Goal: Information Seeking & Learning: Learn about a topic

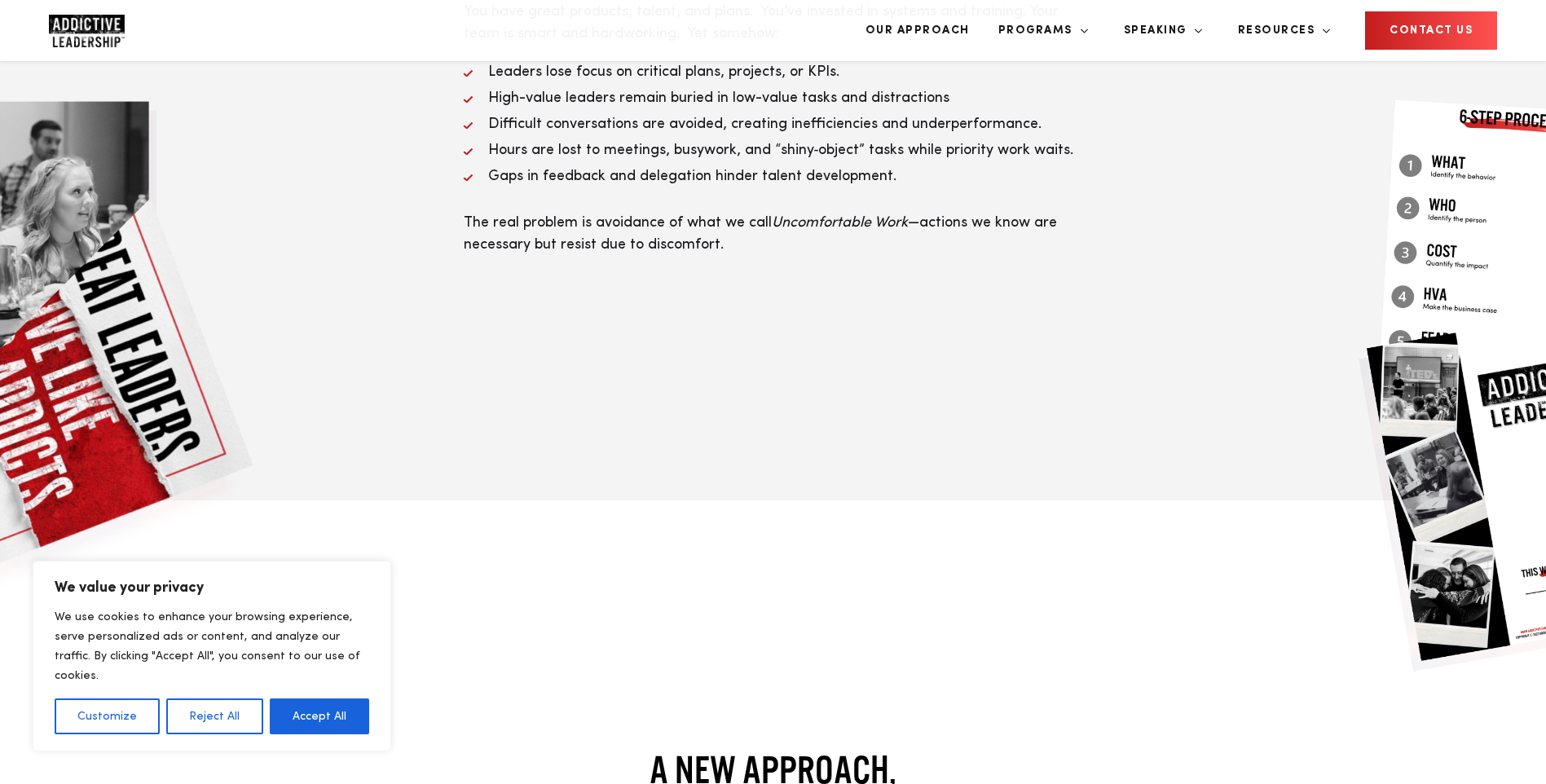
scroll to position [815, 0]
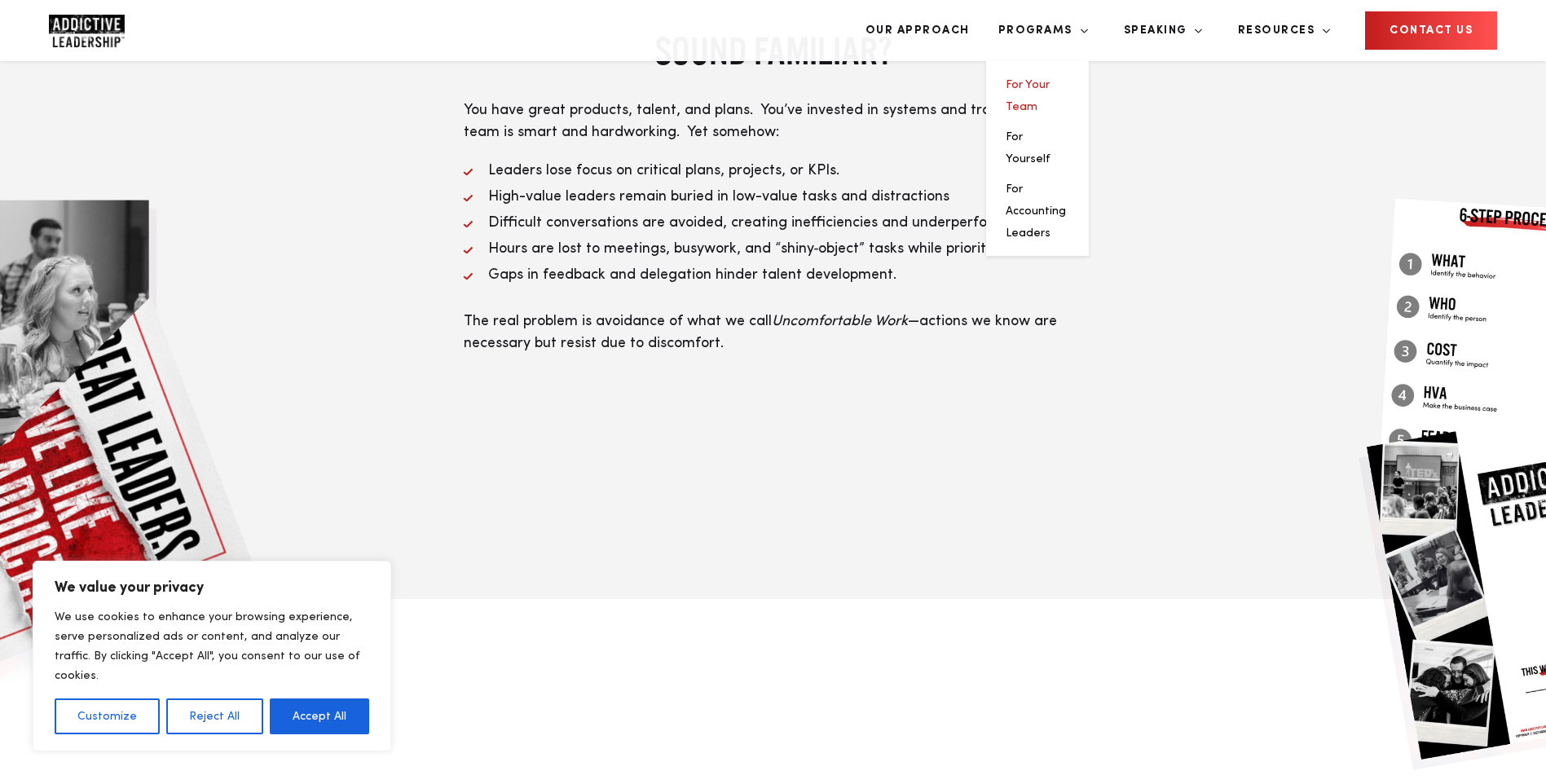
click at [1050, 79] on link "For Your Team" at bounding box center [1028, 95] width 44 height 33
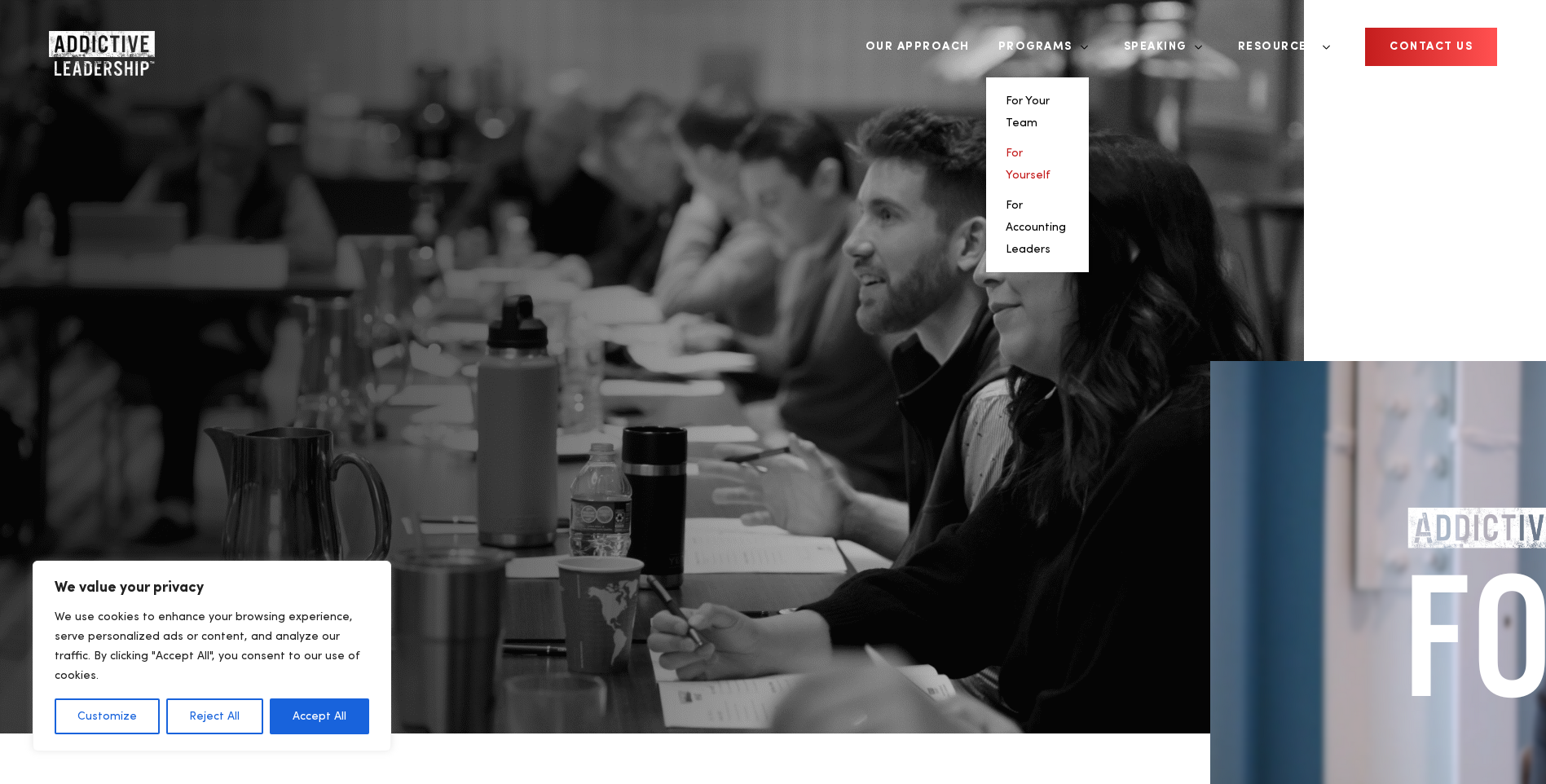
click at [1051, 147] on link "For Yourself" at bounding box center [1028, 163] width 45 height 33
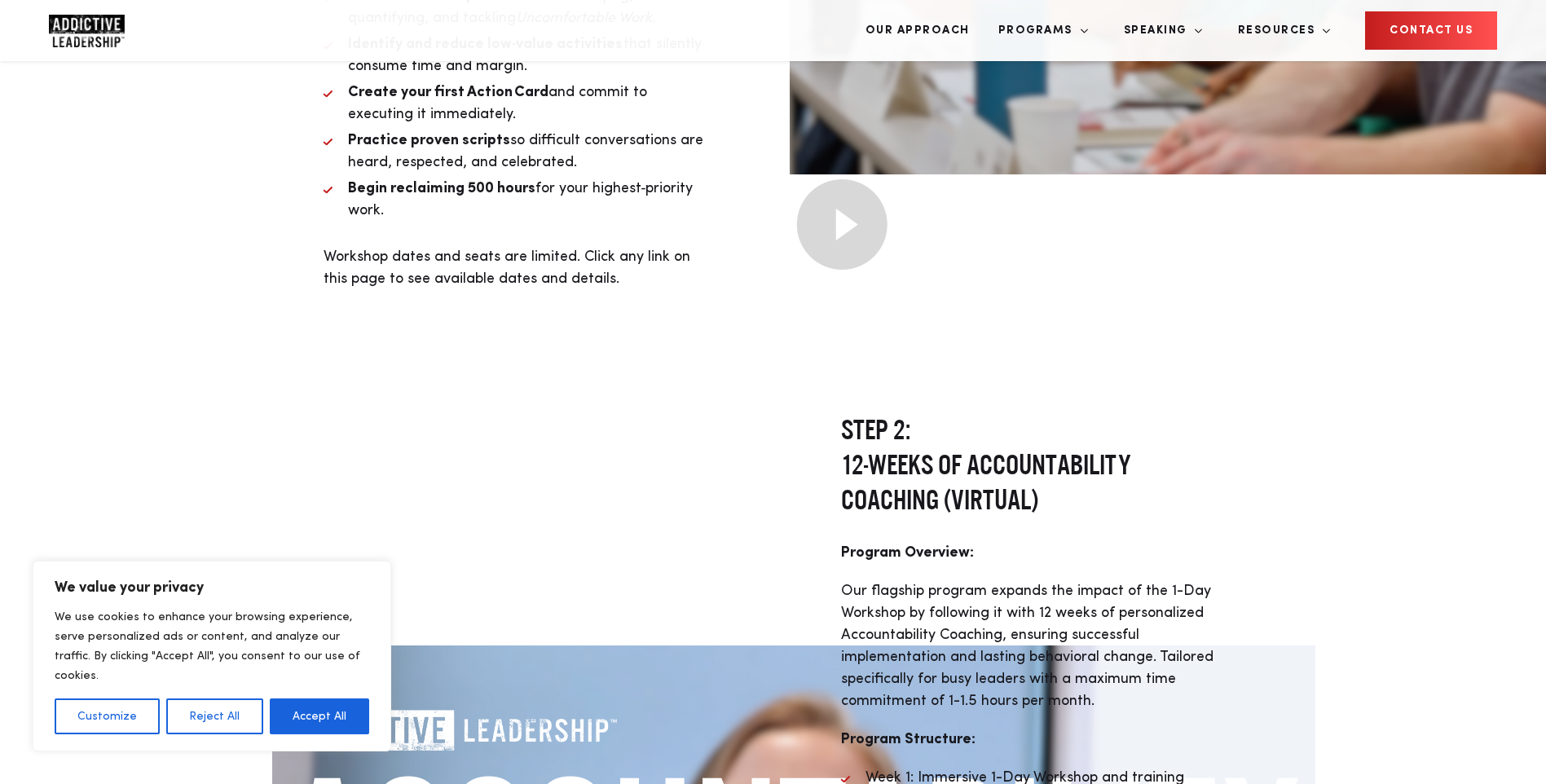
scroll to position [4941, 0]
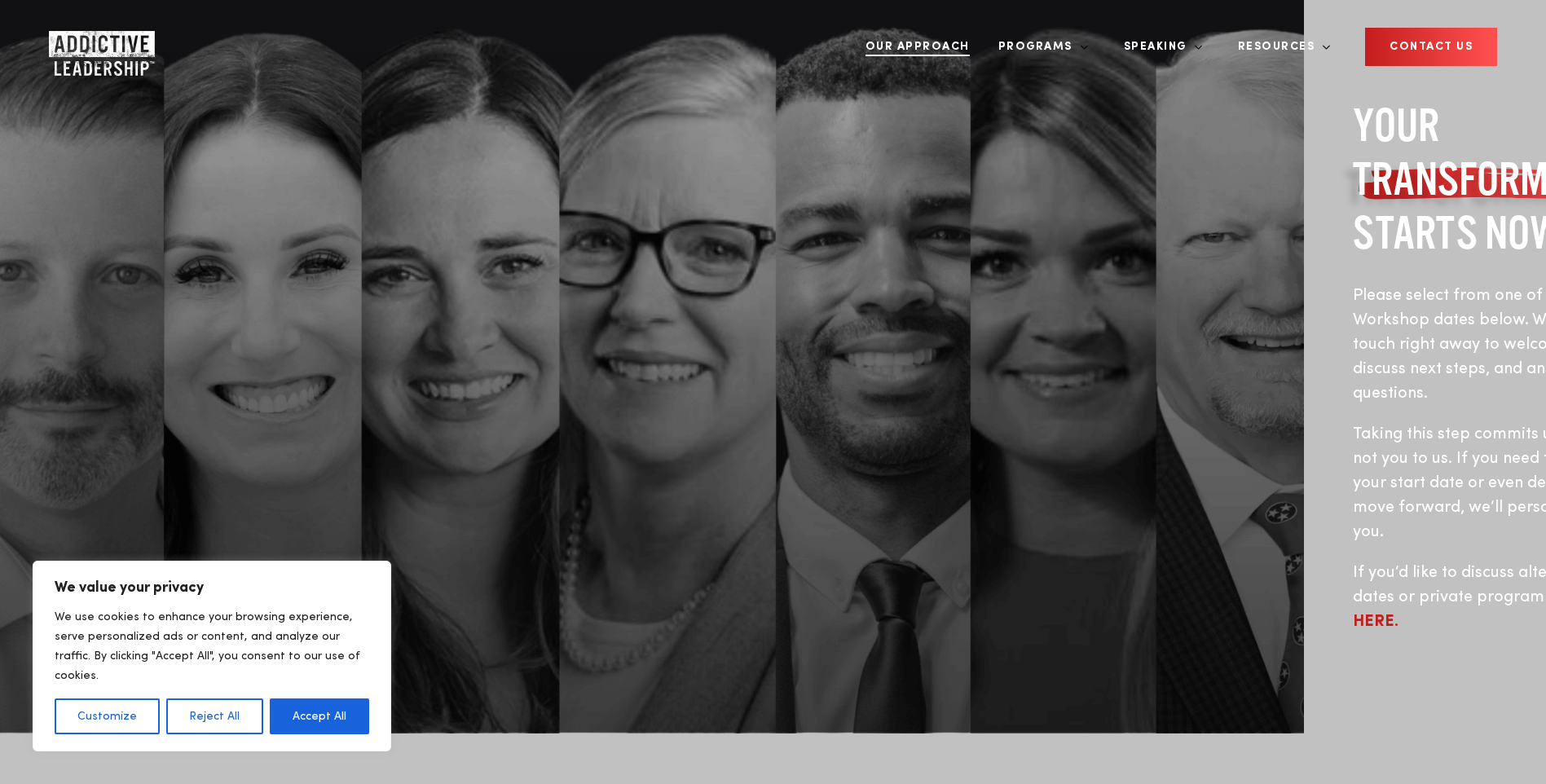
click at [982, 37] on link "Our Approach" at bounding box center [918, 47] width 129 height 61
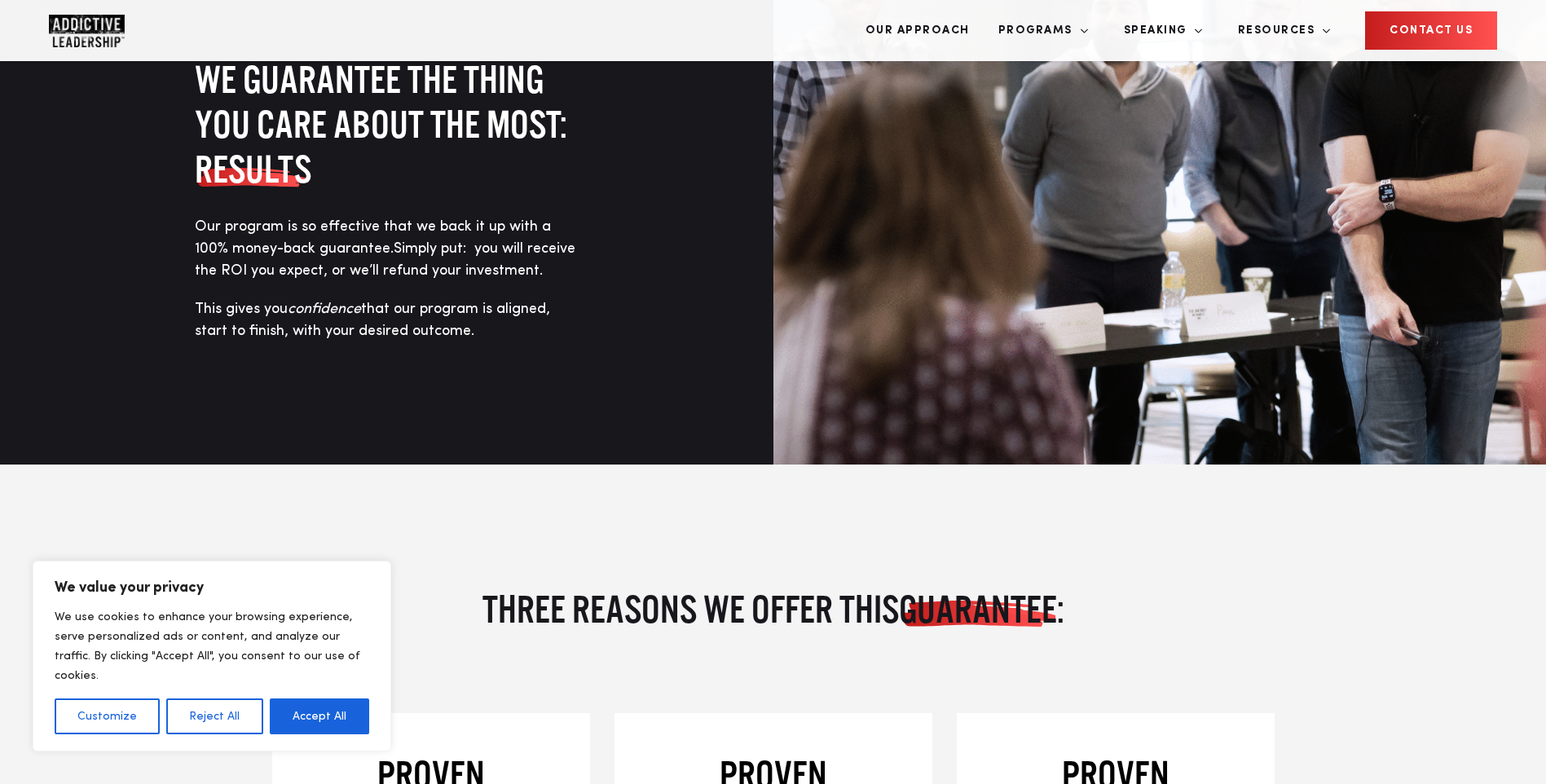
scroll to position [1395, 0]
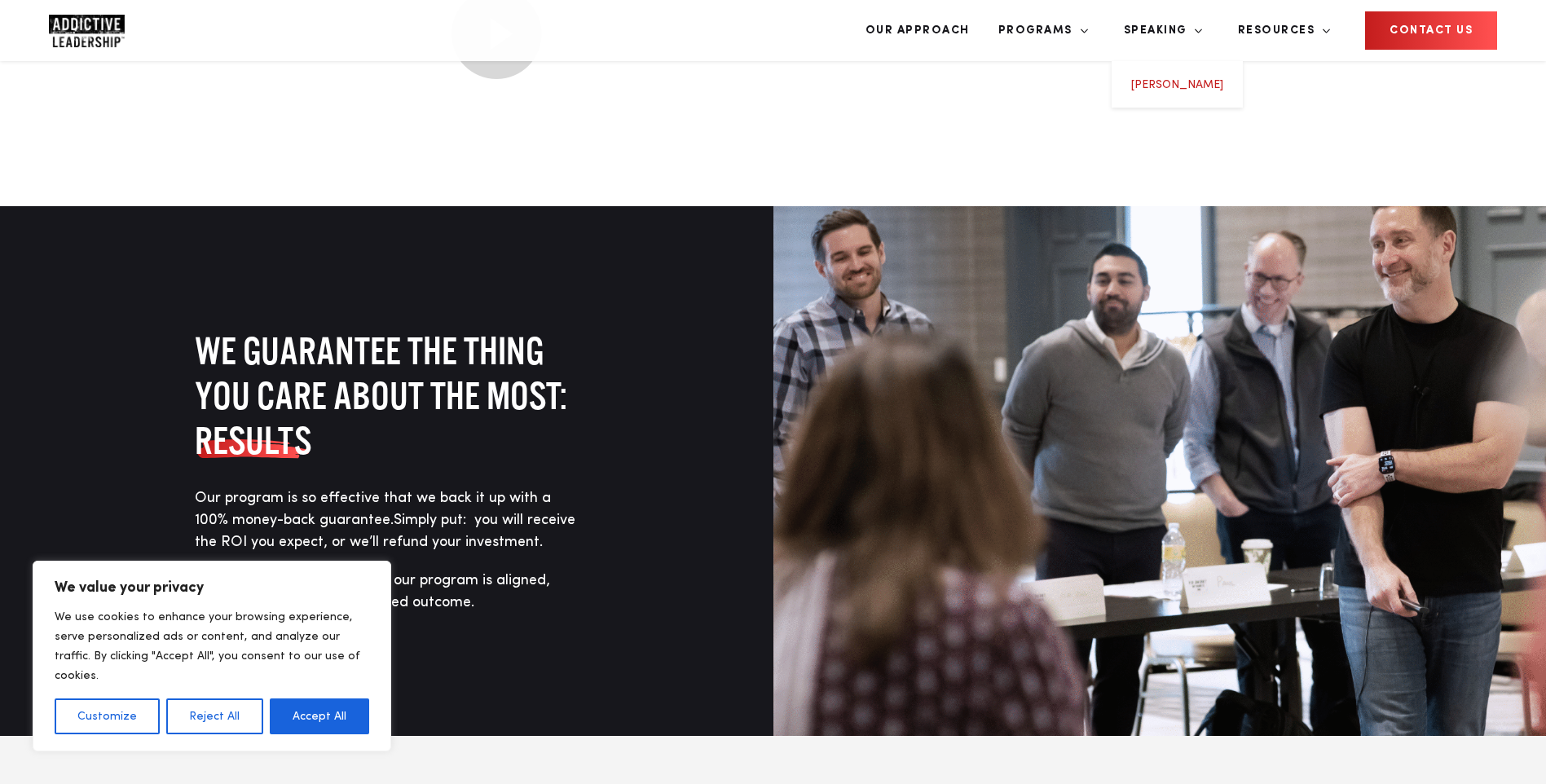
click at [1205, 79] on link "[PERSON_NAME]" at bounding box center [1177, 84] width 92 height 11
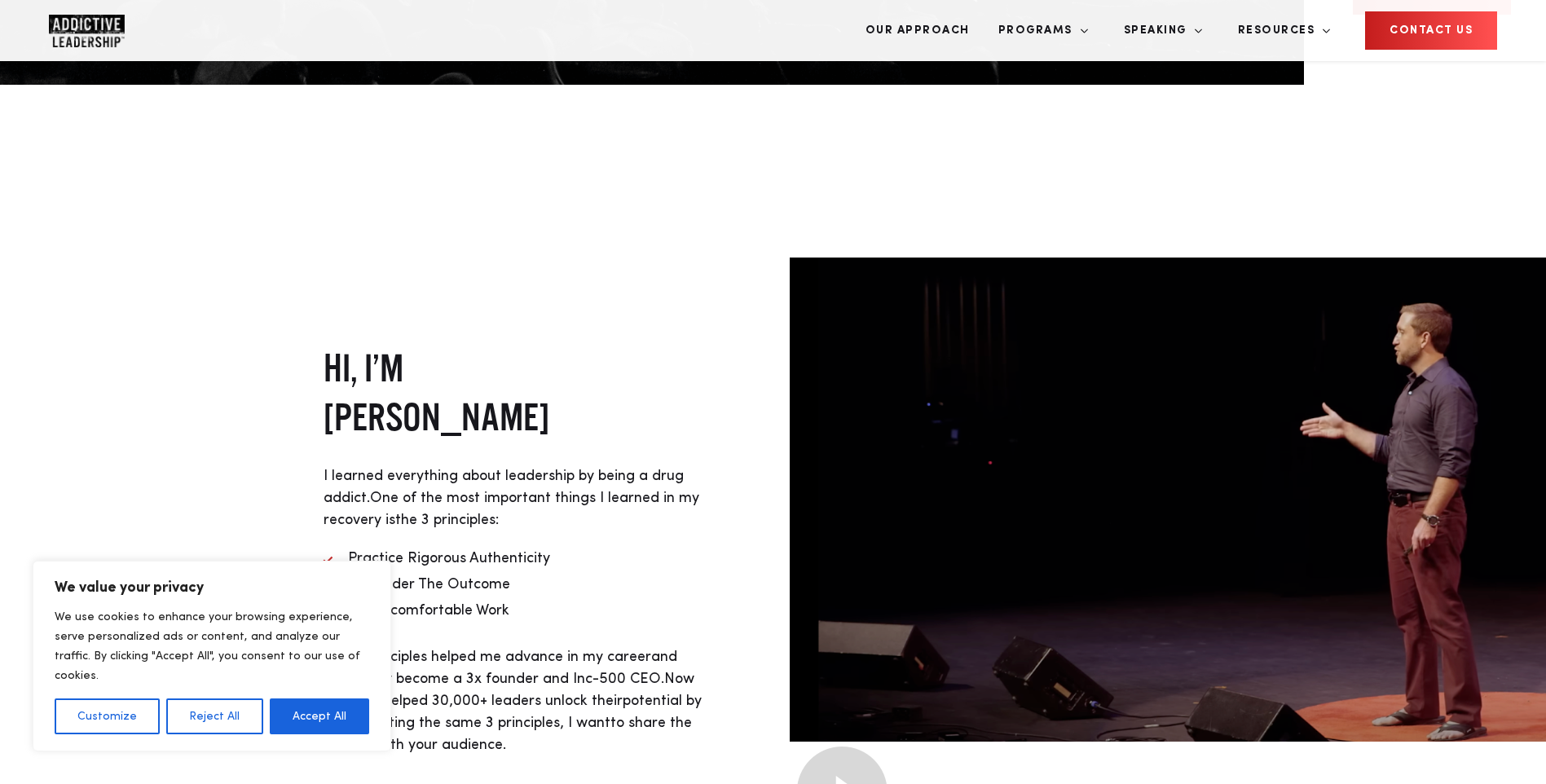
scroll to position [652, 0]
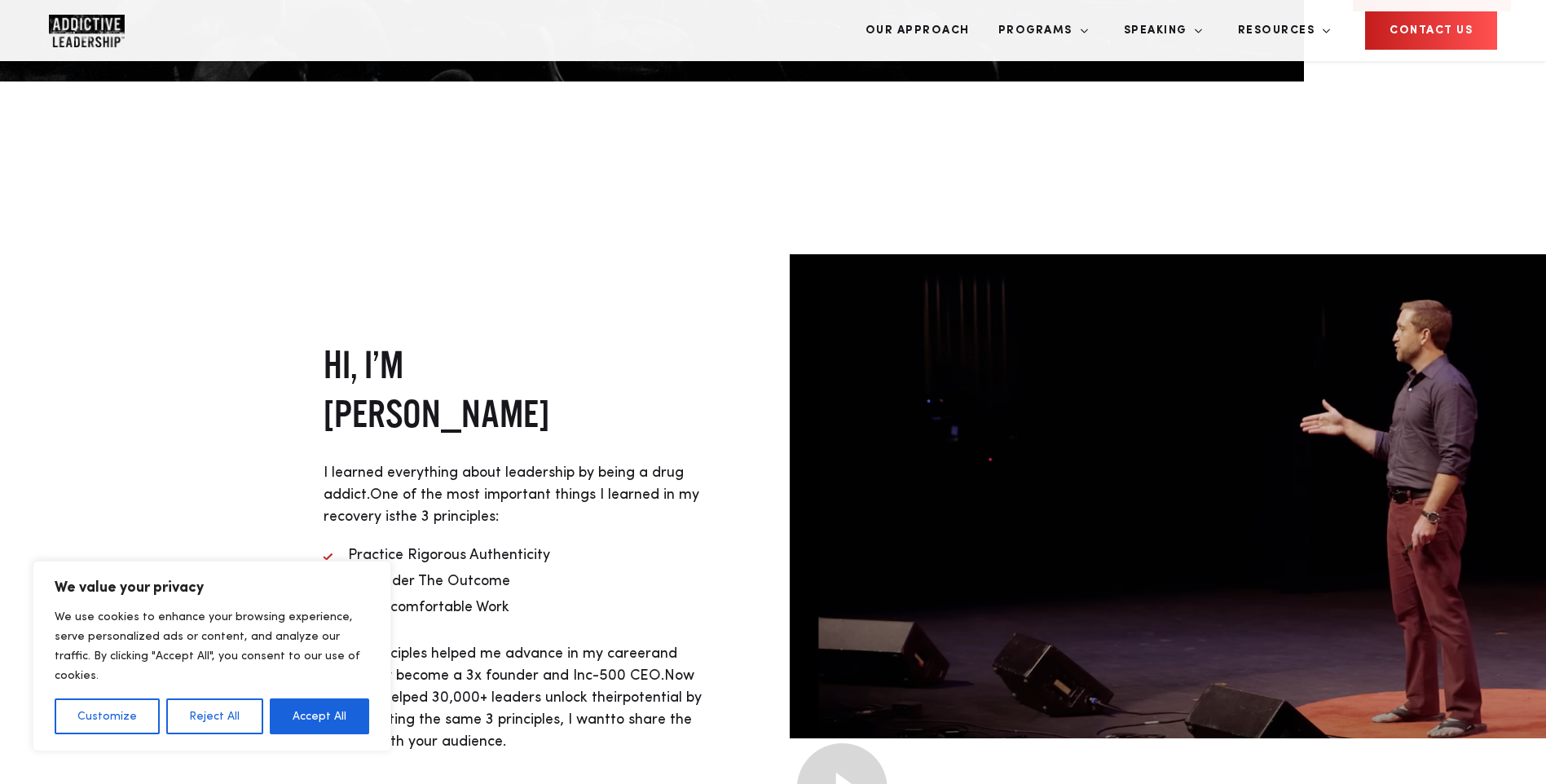
click at [892, 738] on img at bounding box center [841, 788] width 102 height 100
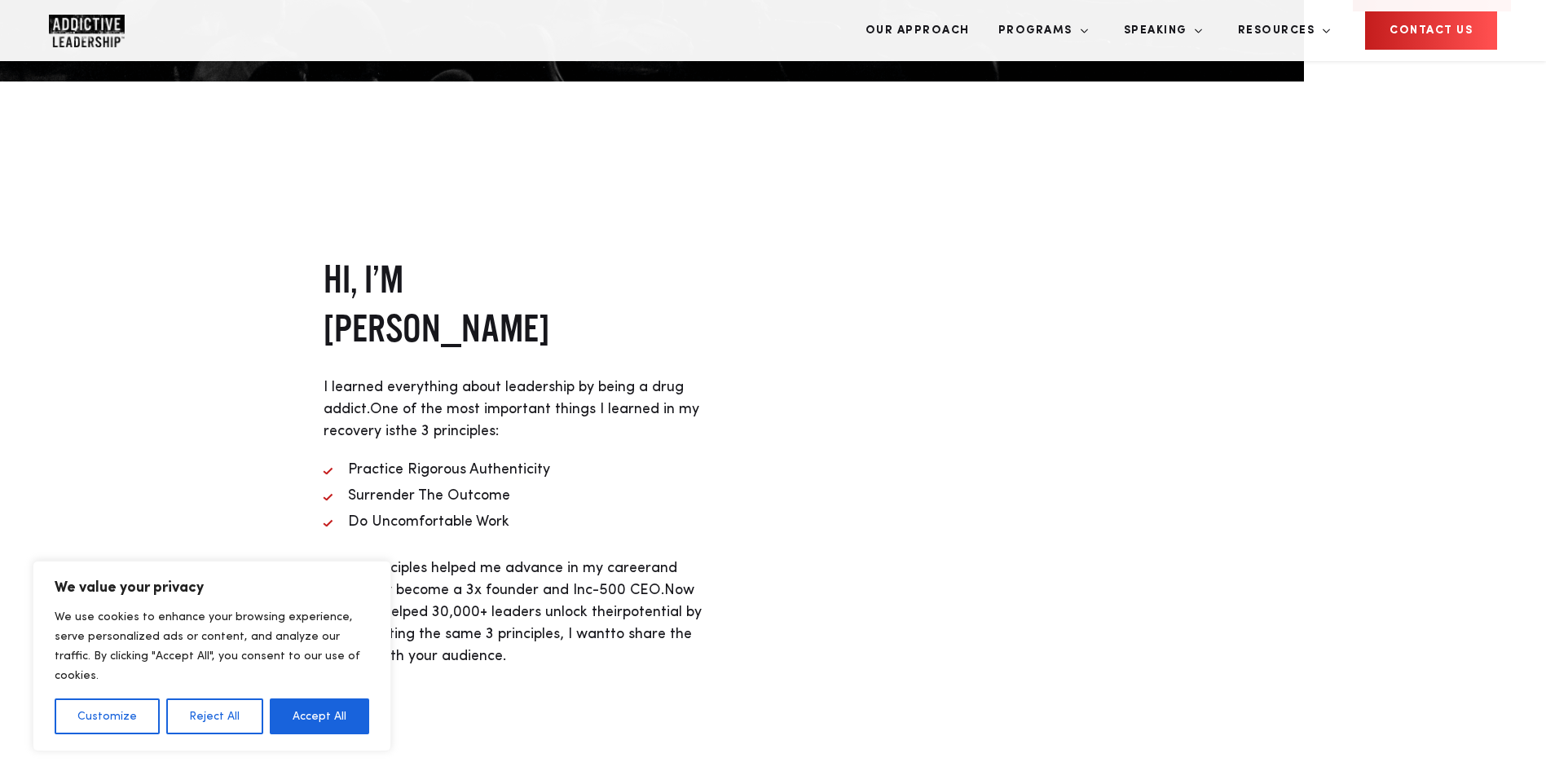
click at [598, 391] on div "HI, I’M MICHAEL BRODY-WAITE I learned everything about leadership by being a dr…" at bounding box center [514, 461] width 382 height 413
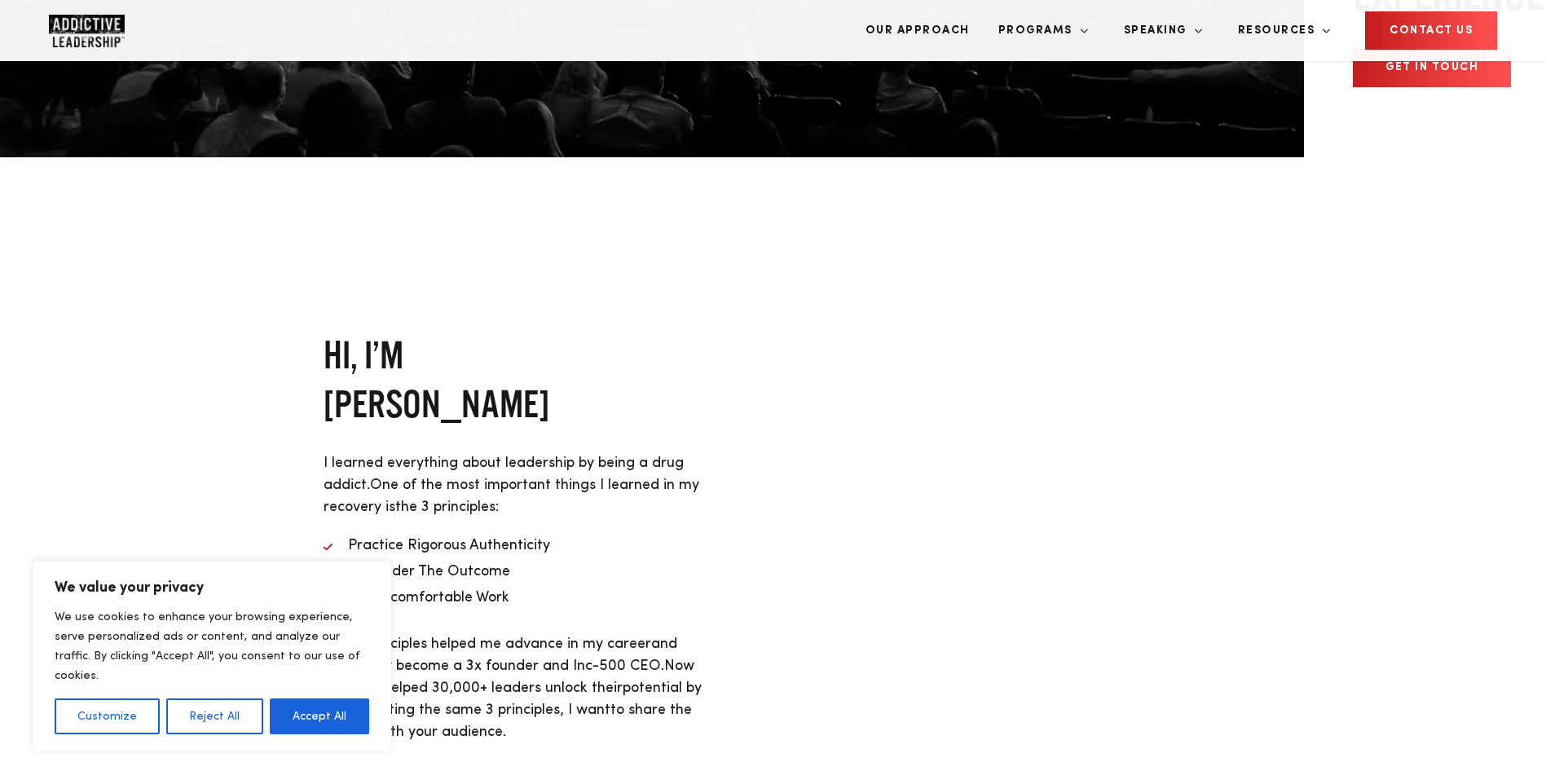
scroll to position [0, 0]
